Goal: Transaction & Acquisition: Book appointment/travel/reservation

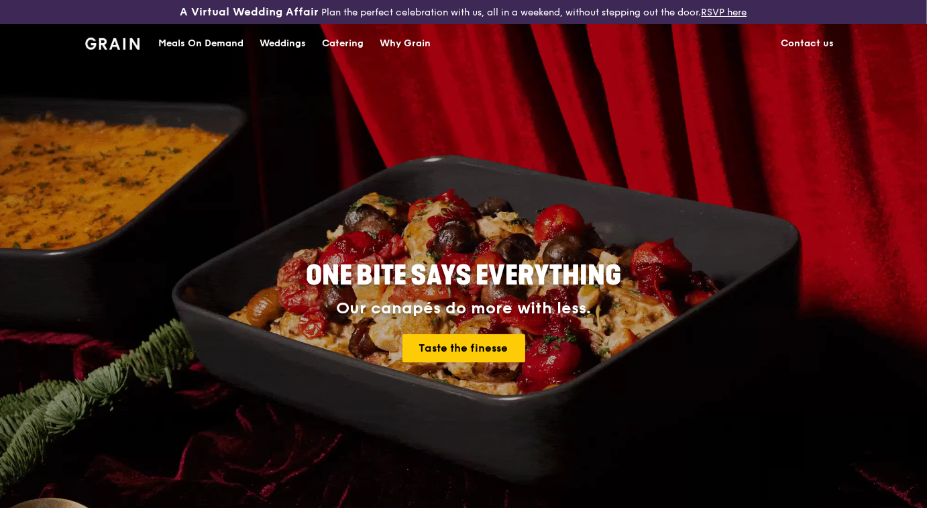
click at [346, 46] on div "Catering" at bounding box center [343, 43] width 42 height 40
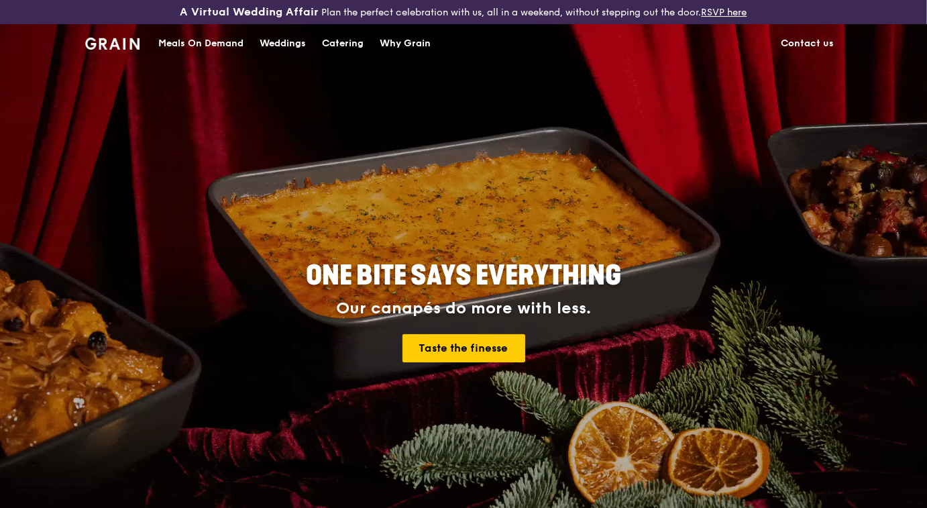
click at [336, 44] on div "Catering" at bounding box center [343, 43] width 42 height 40
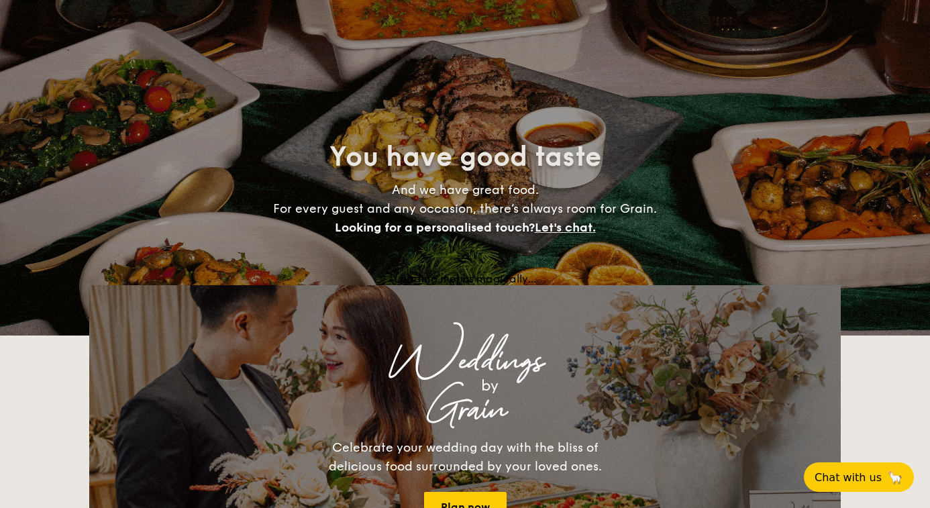
select select
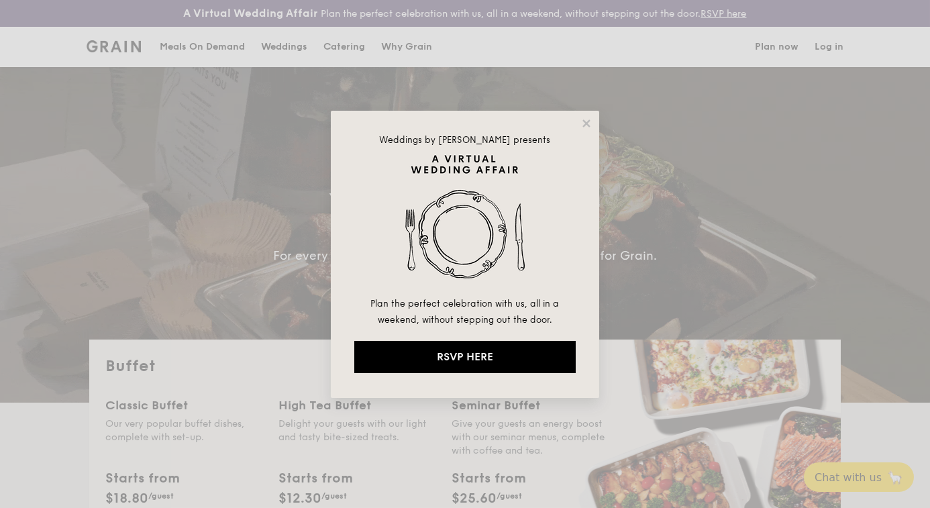
click at [592, 118] on div "Weddings by [PERSON_NAME] presents Plan the perfect celebration with us, all in…" at bounding box center [465, 254] width 268 height 287
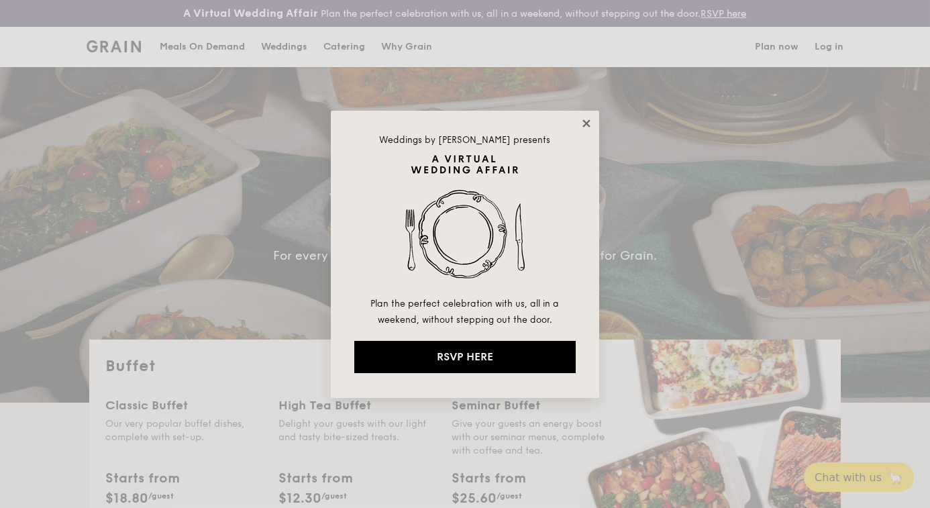
click at [588, 121] on icon at bounding box center [585, 122] width 7 height 7
